Goal: Information Seeking & Learning: Learn about a topic

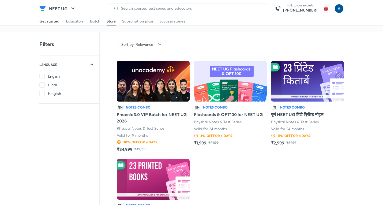
click at [52, 21] on div "Get started" at bounding box center [49, 20] width 20 height 5
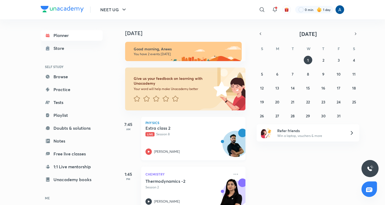
click at [166, 142] on div "Extra class 2 Live Session 8 [PERSON_NAME]" at bounding box center [188, 139] width 84 height 29
